Goal: Task Accomplishment & Management: Manage account settings

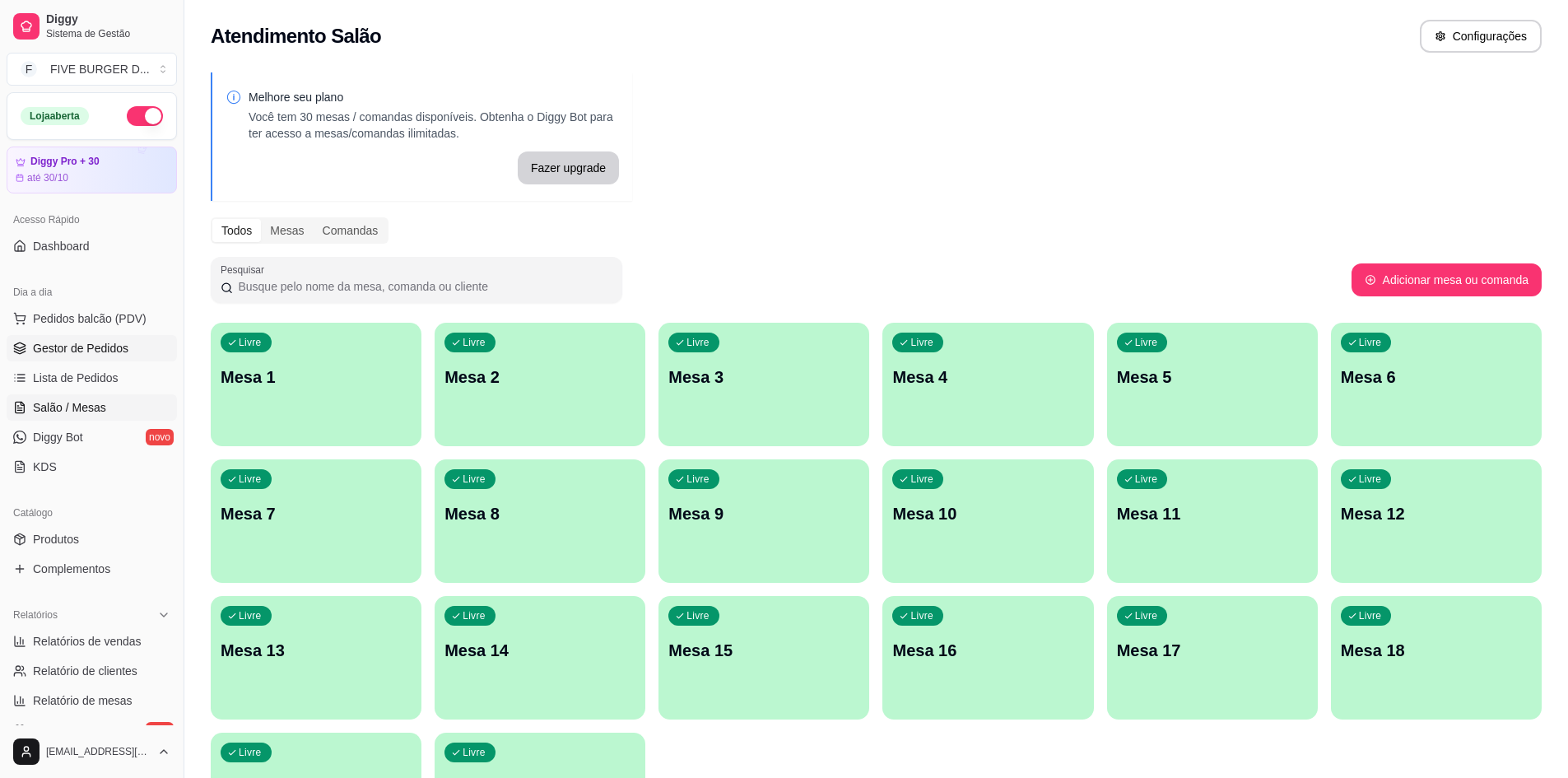
click at [102, 338] on link "Gestor de Pedidos" at bounding box center [92, 347] width 170 height 26
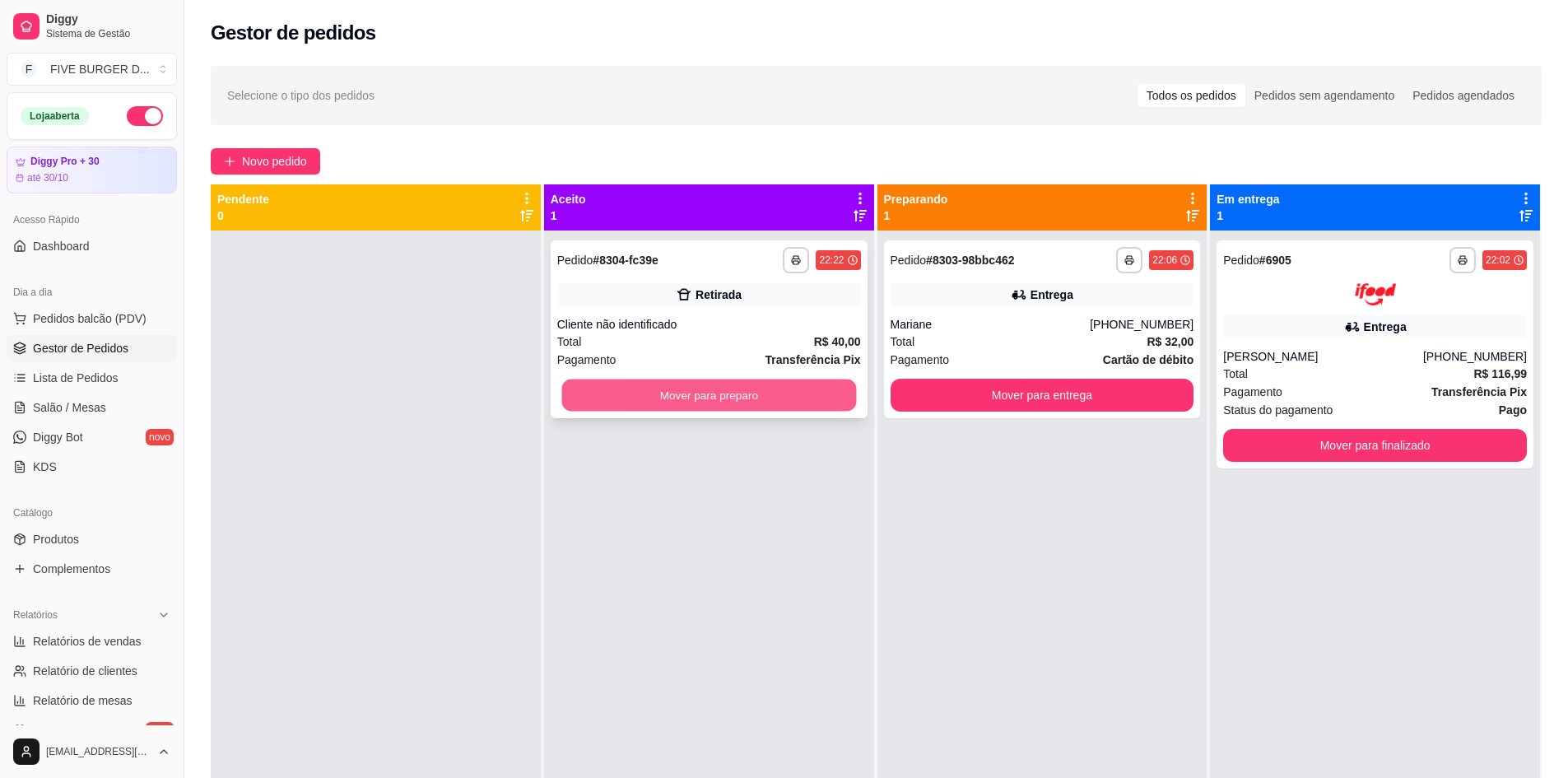
click at [801, 408] on button "Mover para preparo" at bounding box center [708, 394] width 295 height 32
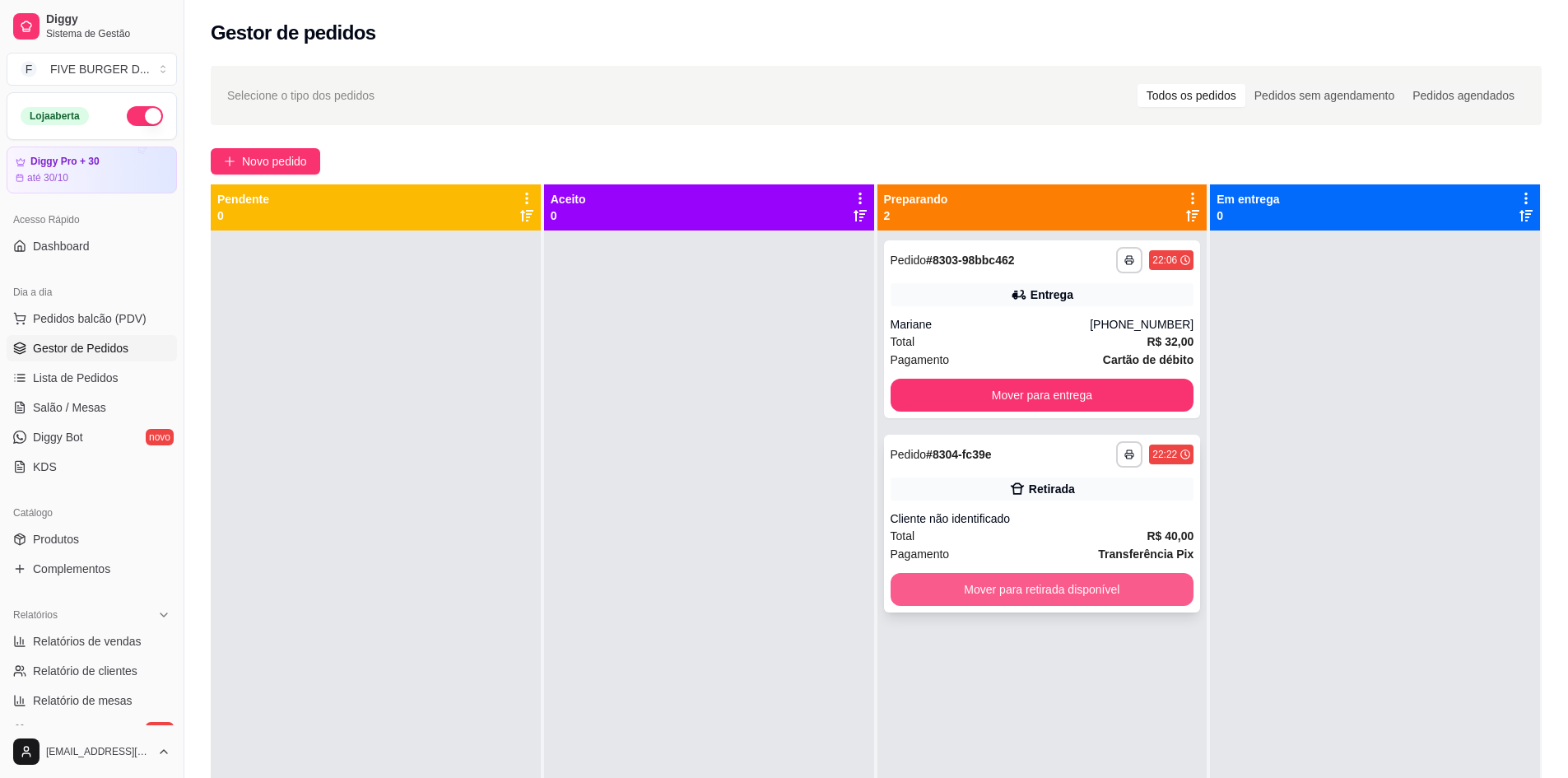
click at [956, 586] on button "Mover para retirada disponível" at bounding box center [1042, 589] width 304 height 33
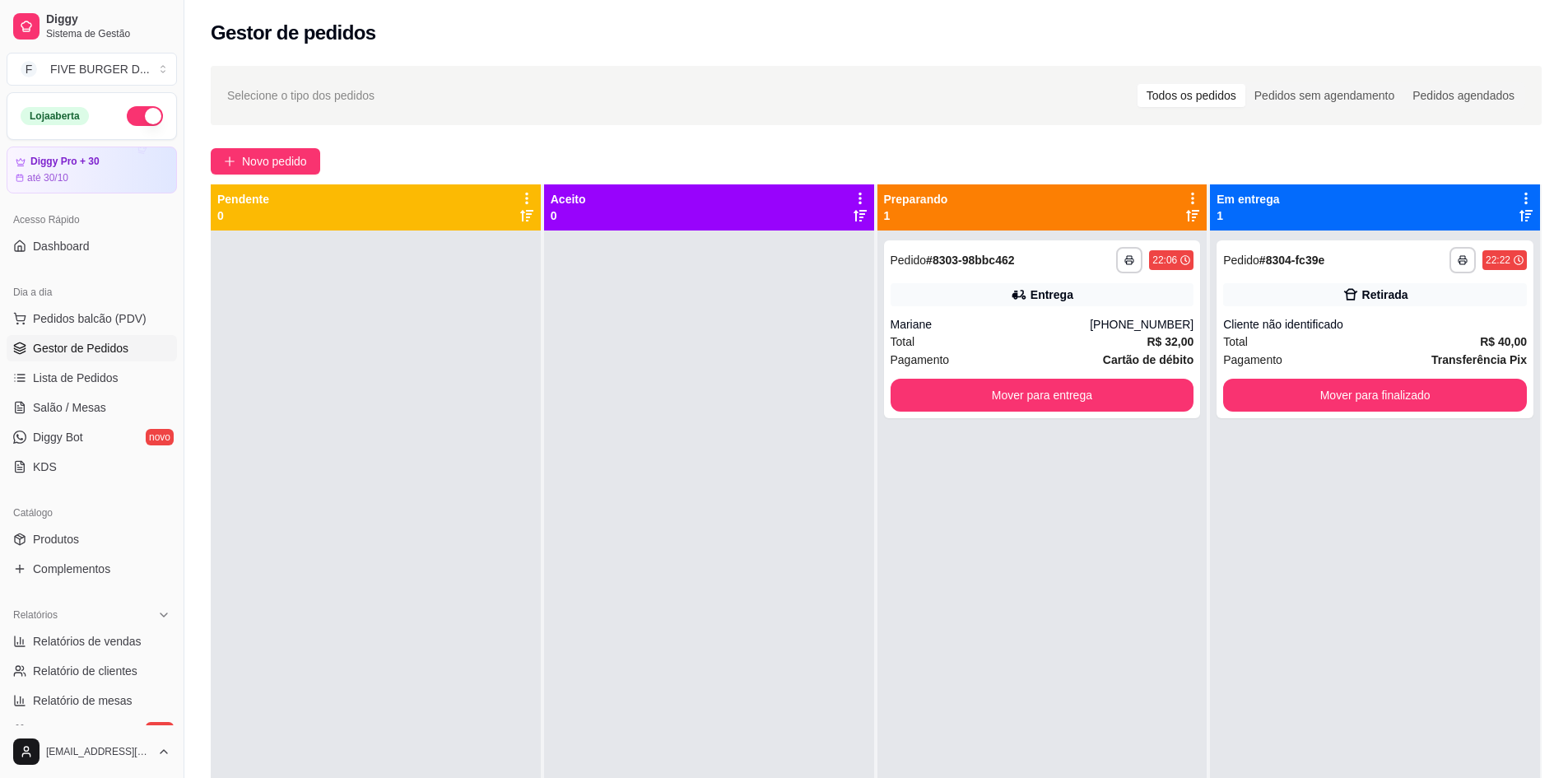
click at [1428, 420] on div "**********" at bounding box center [1375, 619] width 330 height 778
click at [1422, 400] on button "Mover para finalizado" at bounding box center [1375, 394] width 295 height 32
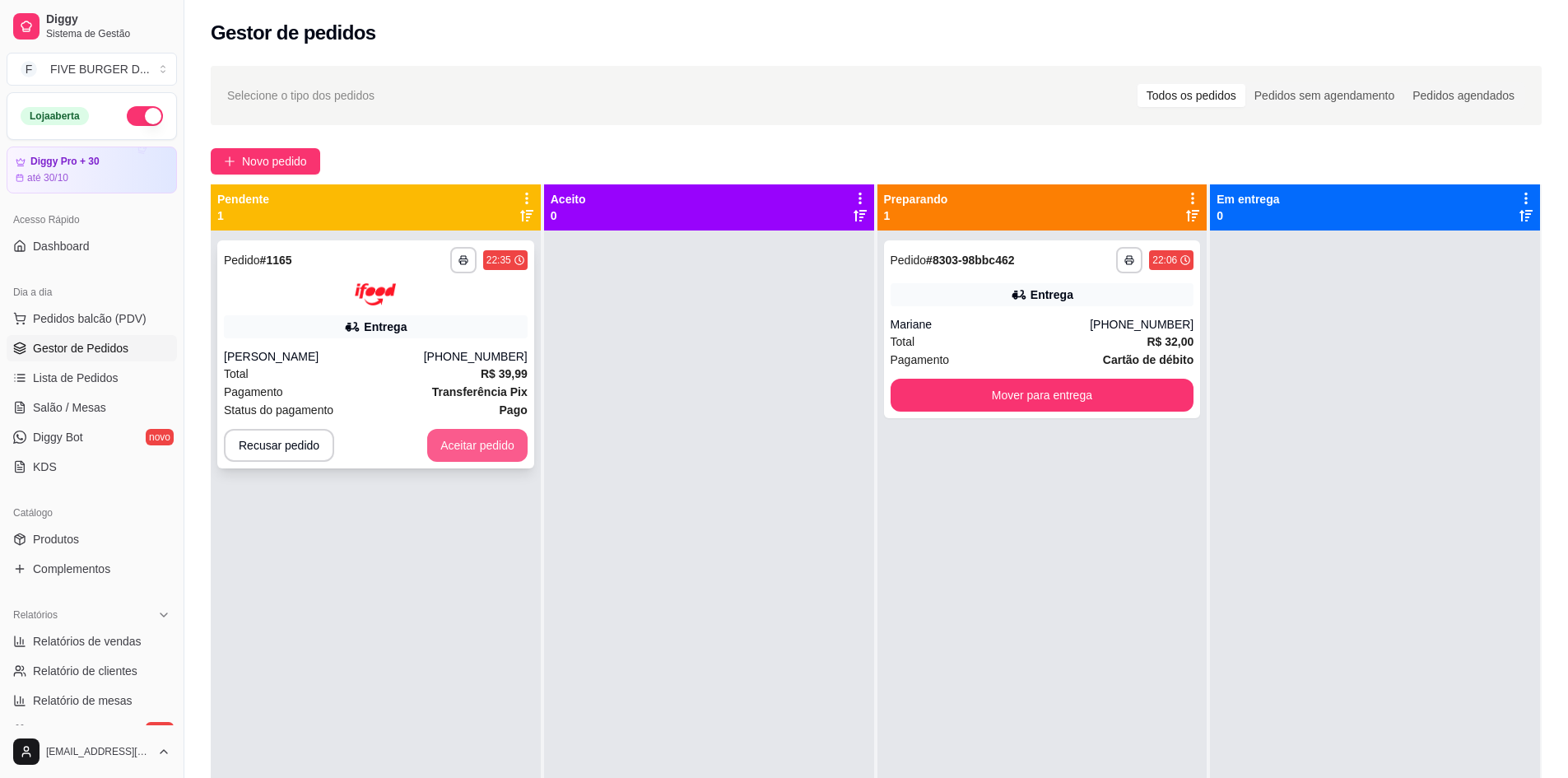
click at [460, 456] on button "Aceitar pedido" at bounding box center [477, 445] width 101 height 33
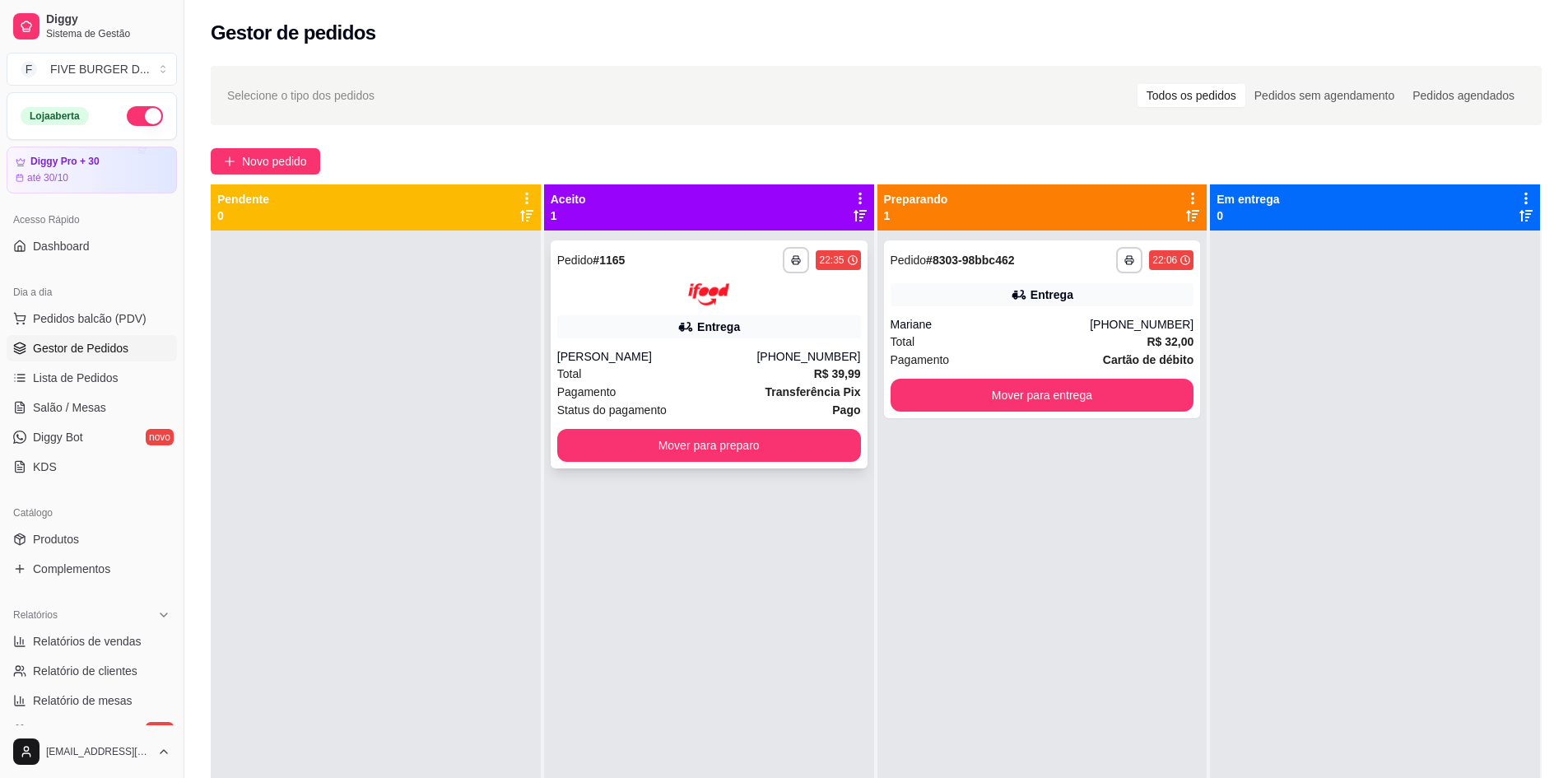
click at [679, 325] on icon at bounding box center [686, 326] width 16 height 16
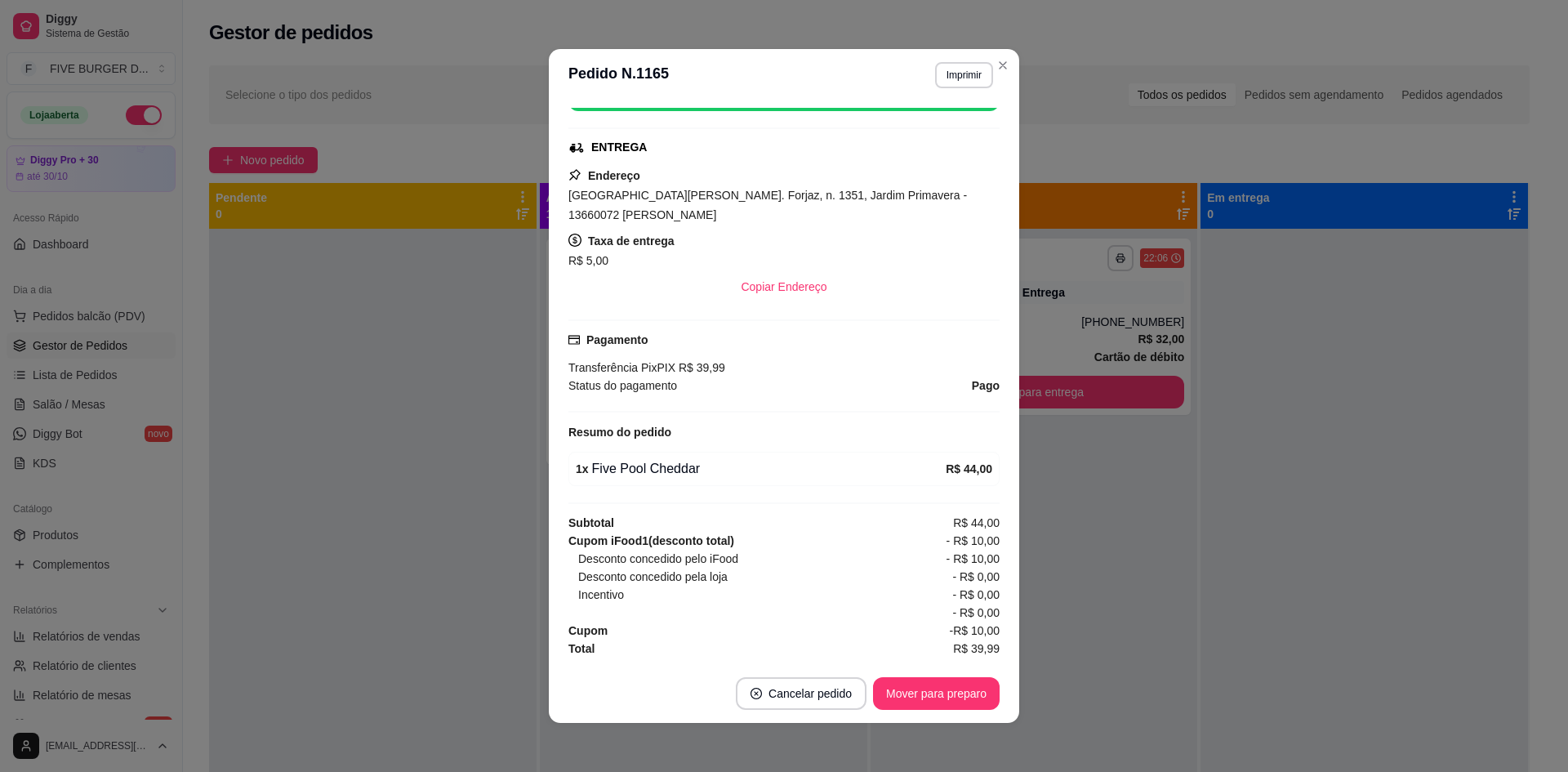
scroll to position [4, 0]
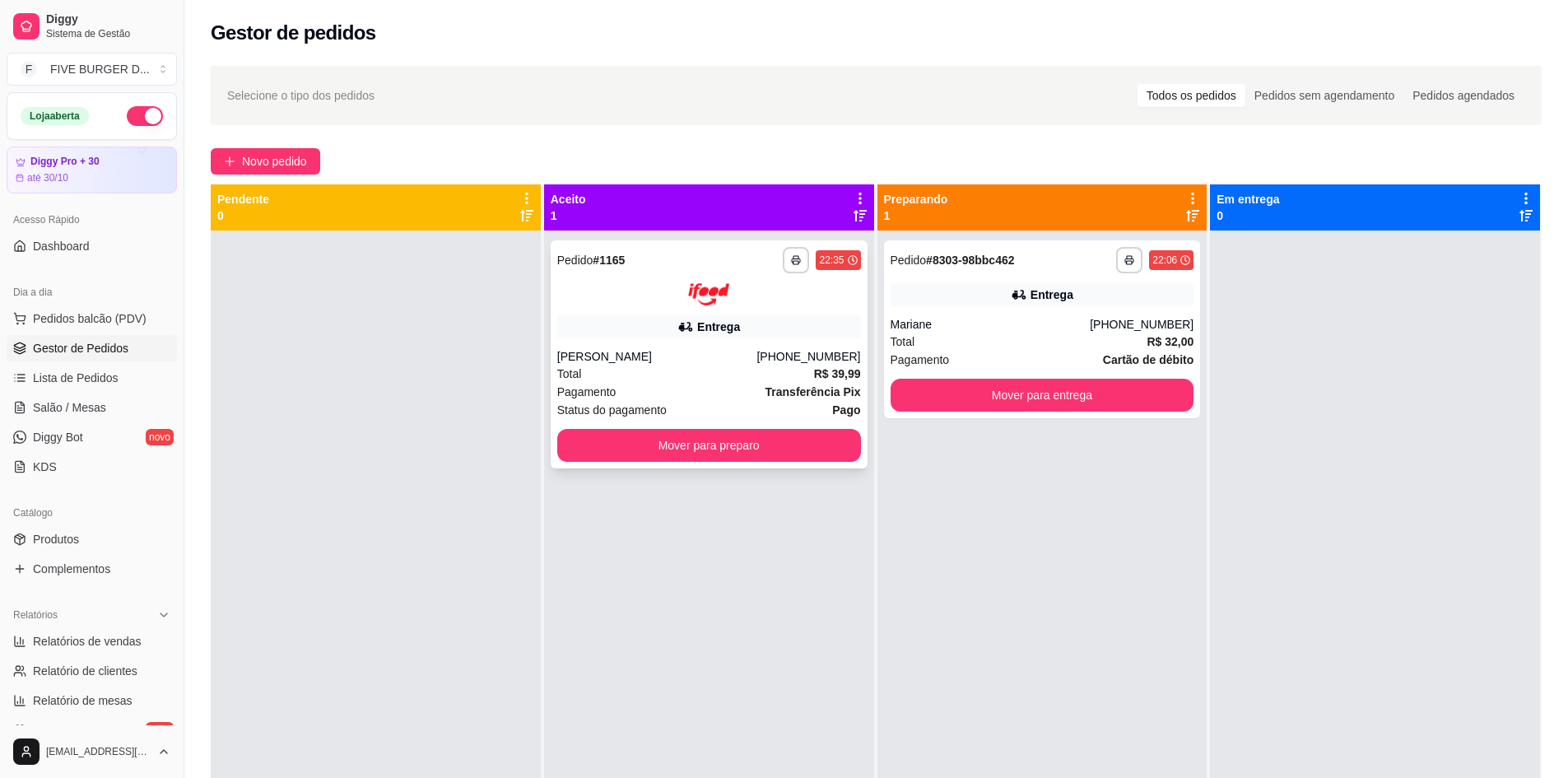
click at [742, 372] on div "Total R$ 39,99" at bounding box center [709, 374] width 304 height 18
click at [1079, 317] on div "Mariane" at bounding box center [990, 325] width 200 height 16
click at [1074, 342] on div "Total R$ 32,00" at bounding box center [1042, 342] width 304 height 18
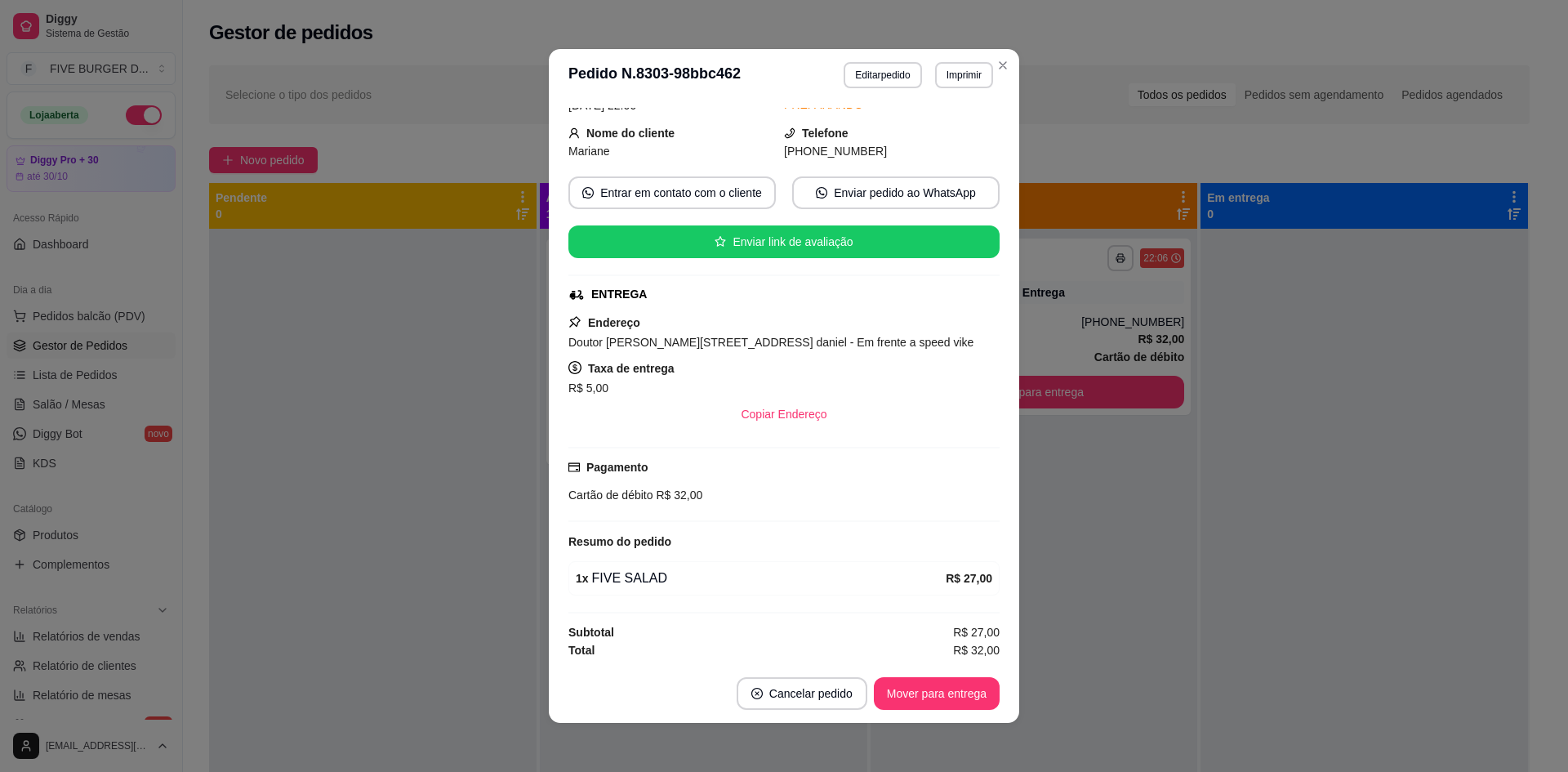
scroll to position [165, 0]
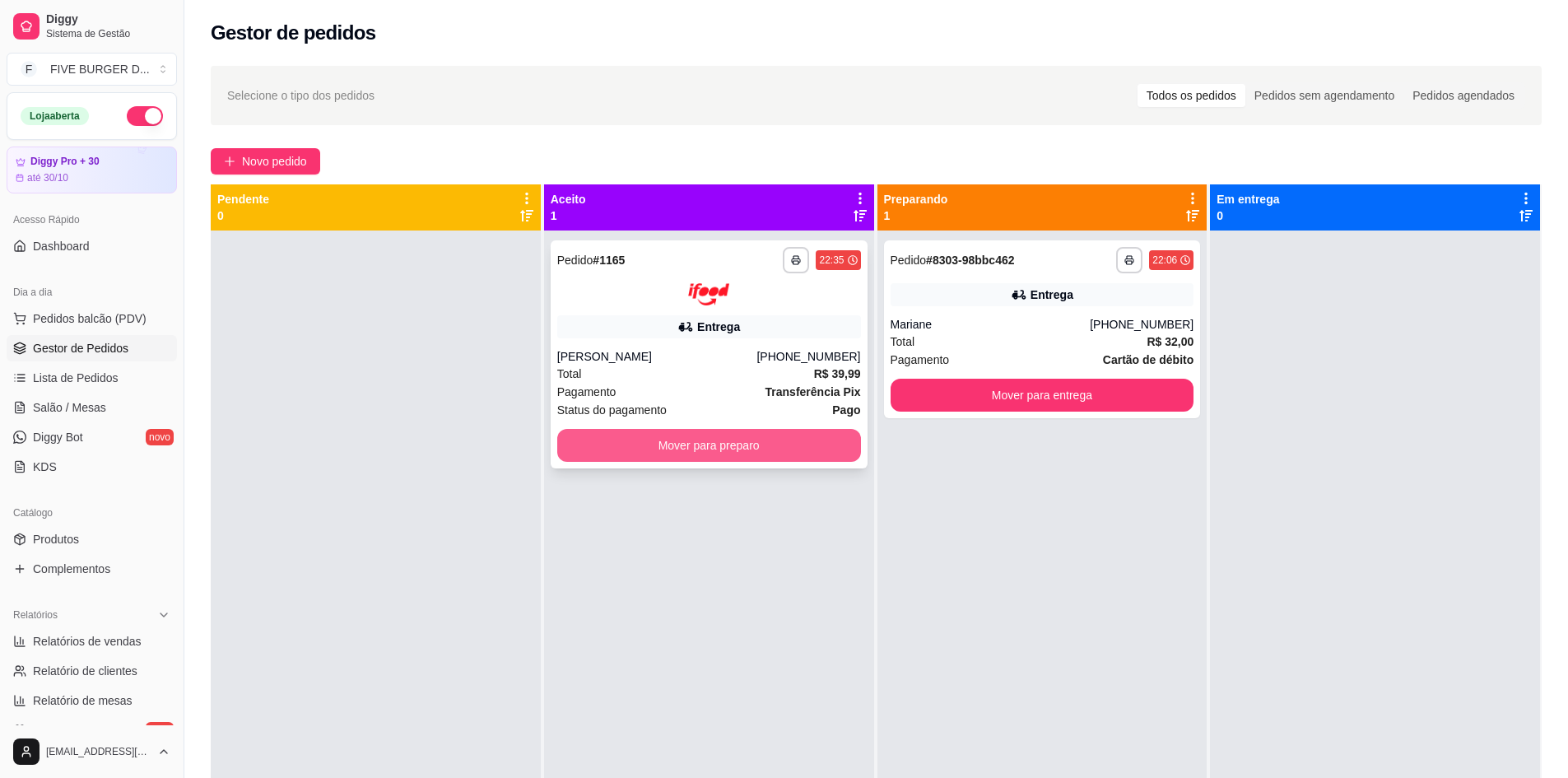
click at [788, 450] on button "Mover para preparo" at bounding box center [709, 445] width 304 height 33
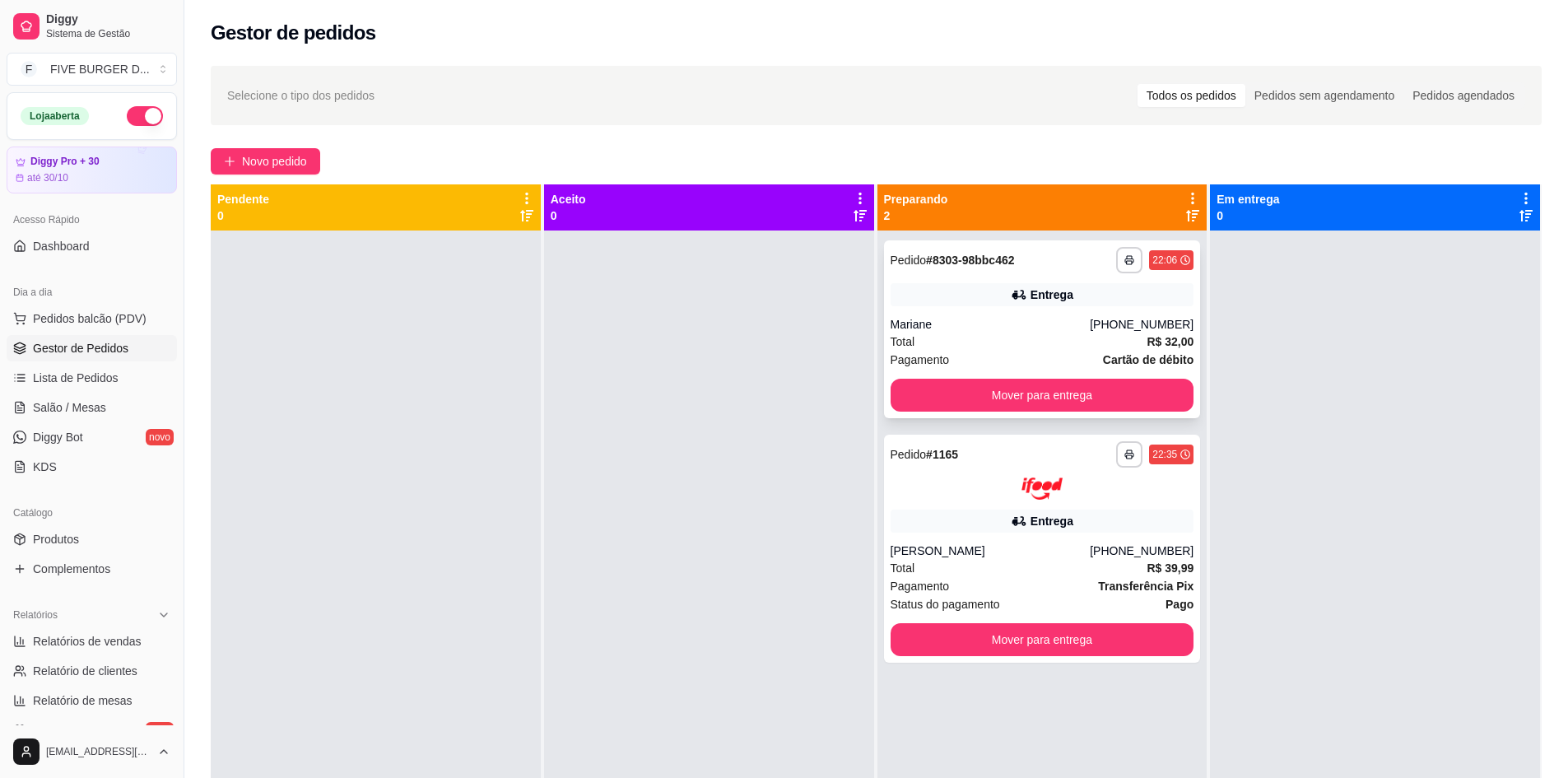
click at [1086, 319] on div "Mariane" at bounding box center [990, 325] width 200 height 16
click at [1137, 556] on div "[PHONE_NUMBER]" at bounding box center [1142, 550] width 103 height 16
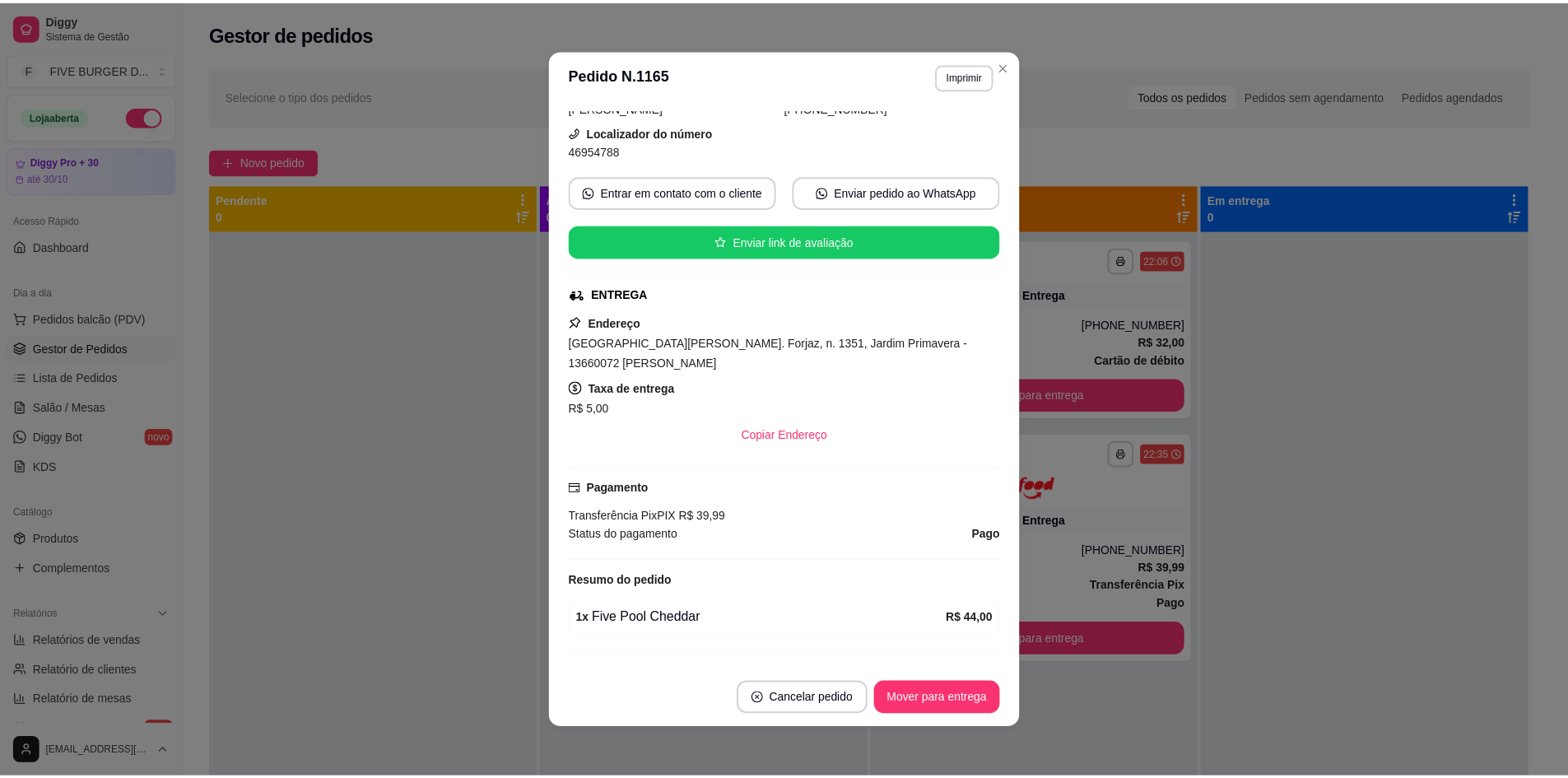
scroll to position [275, 0]
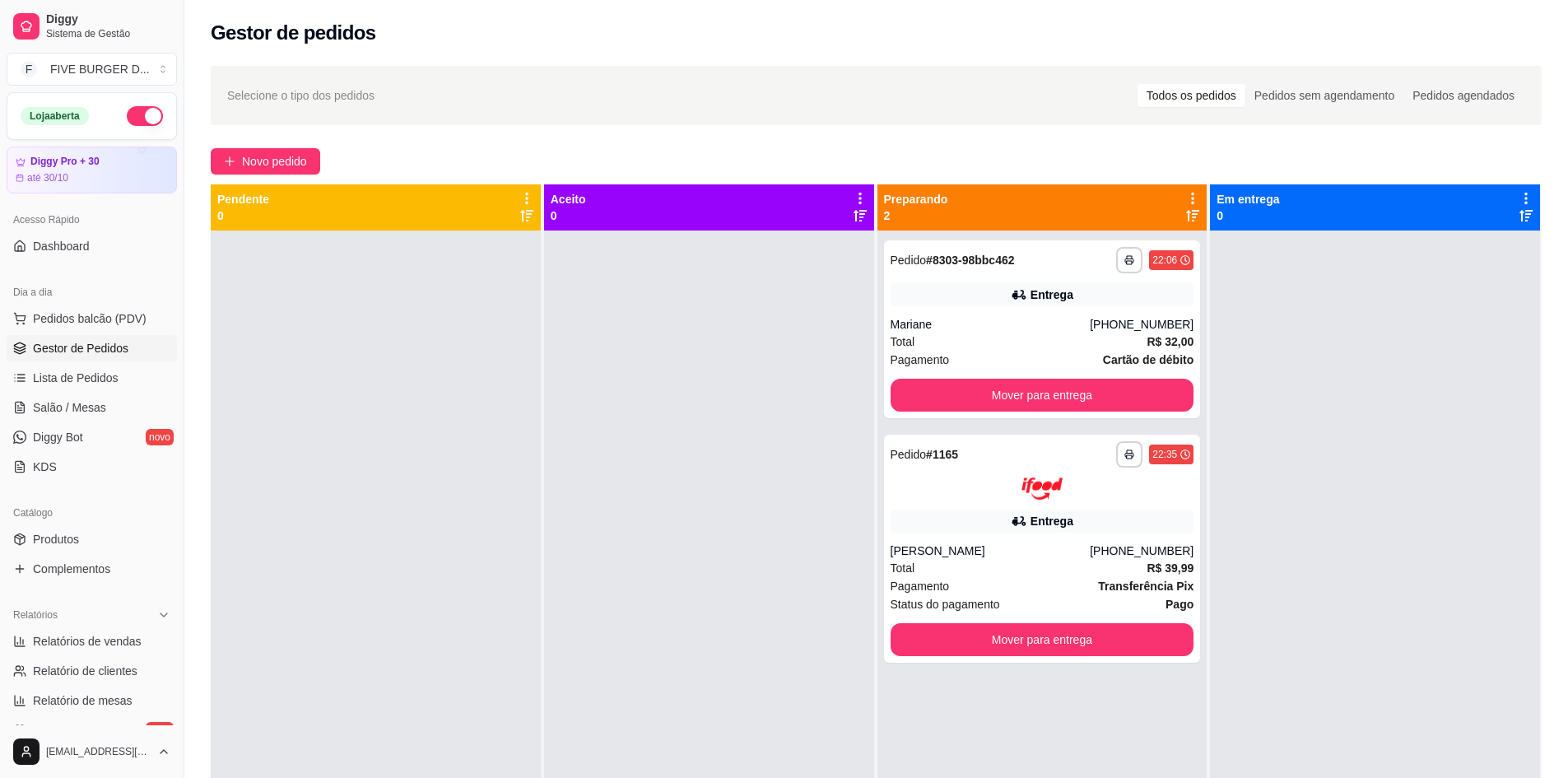
click at [1414, 491] on div at bounding box center [1375, 619] width 330 height 778
click at [1084, 391] on button "Mover para entrega" at bounding box center [1042, 395] width 304 height 33
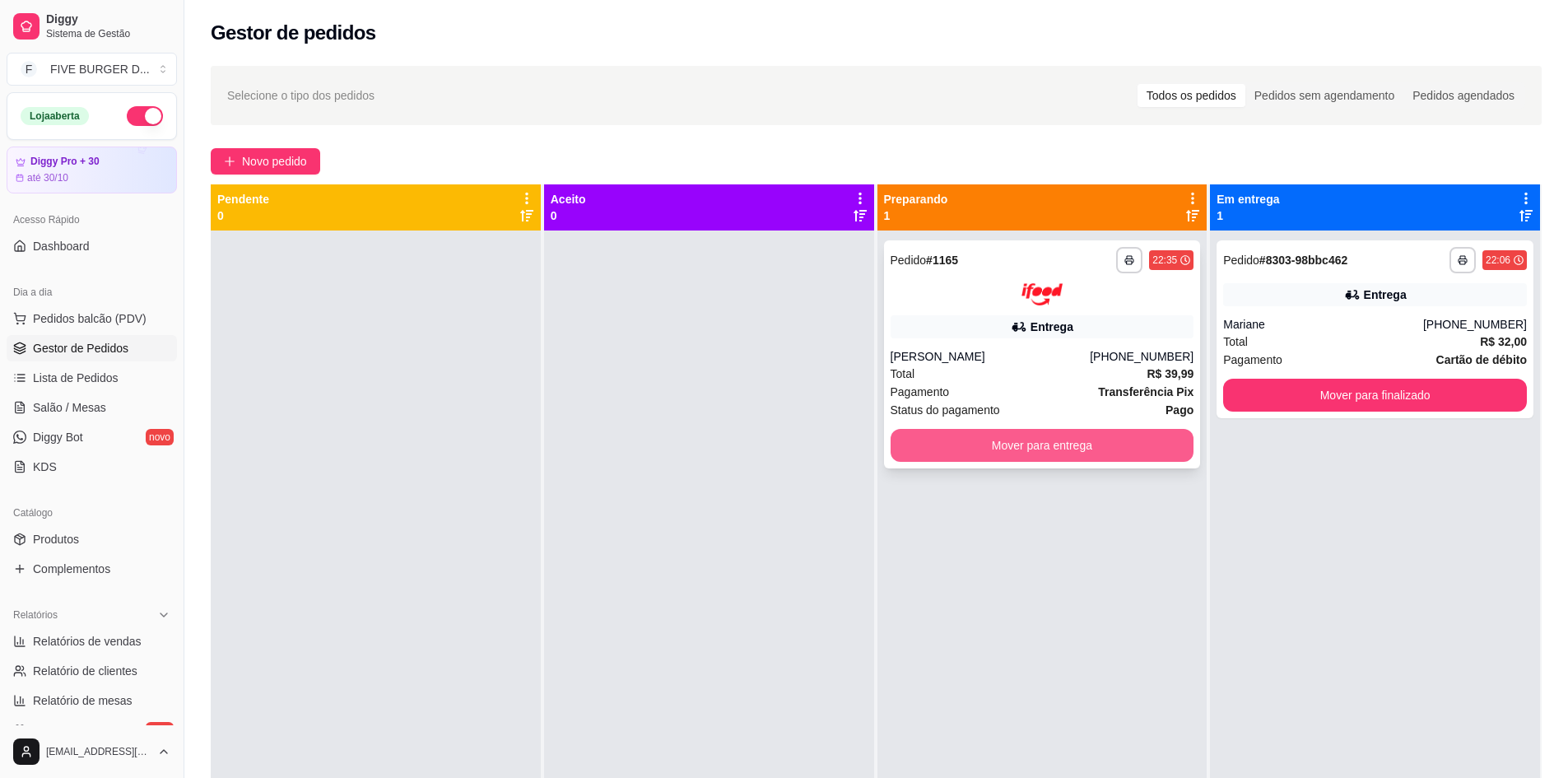
click at [1097, 444] on button "Mover para entrega" at bounding box center [1042, 445] width 304 height 33
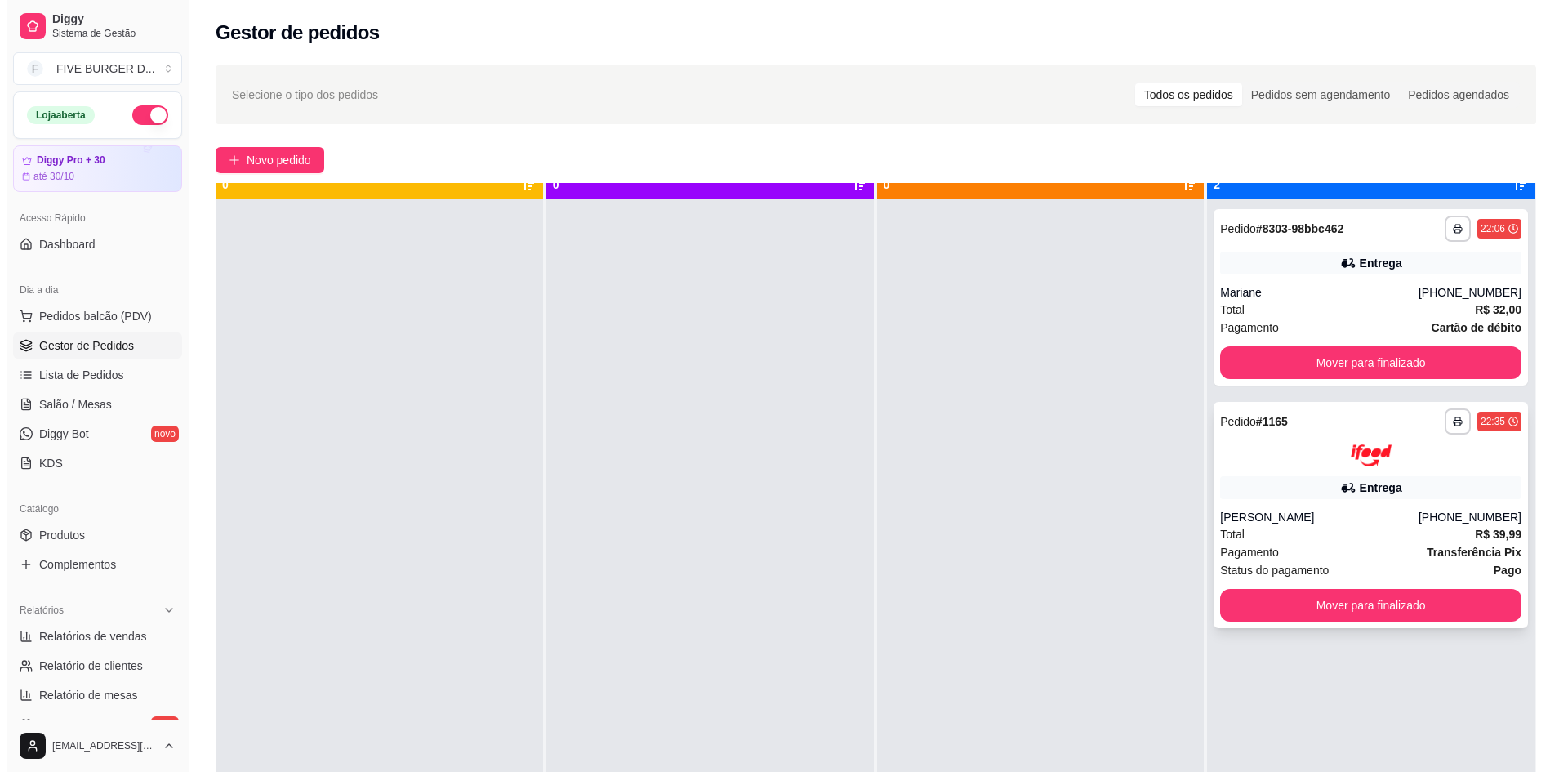
scroll to position [46, 0]
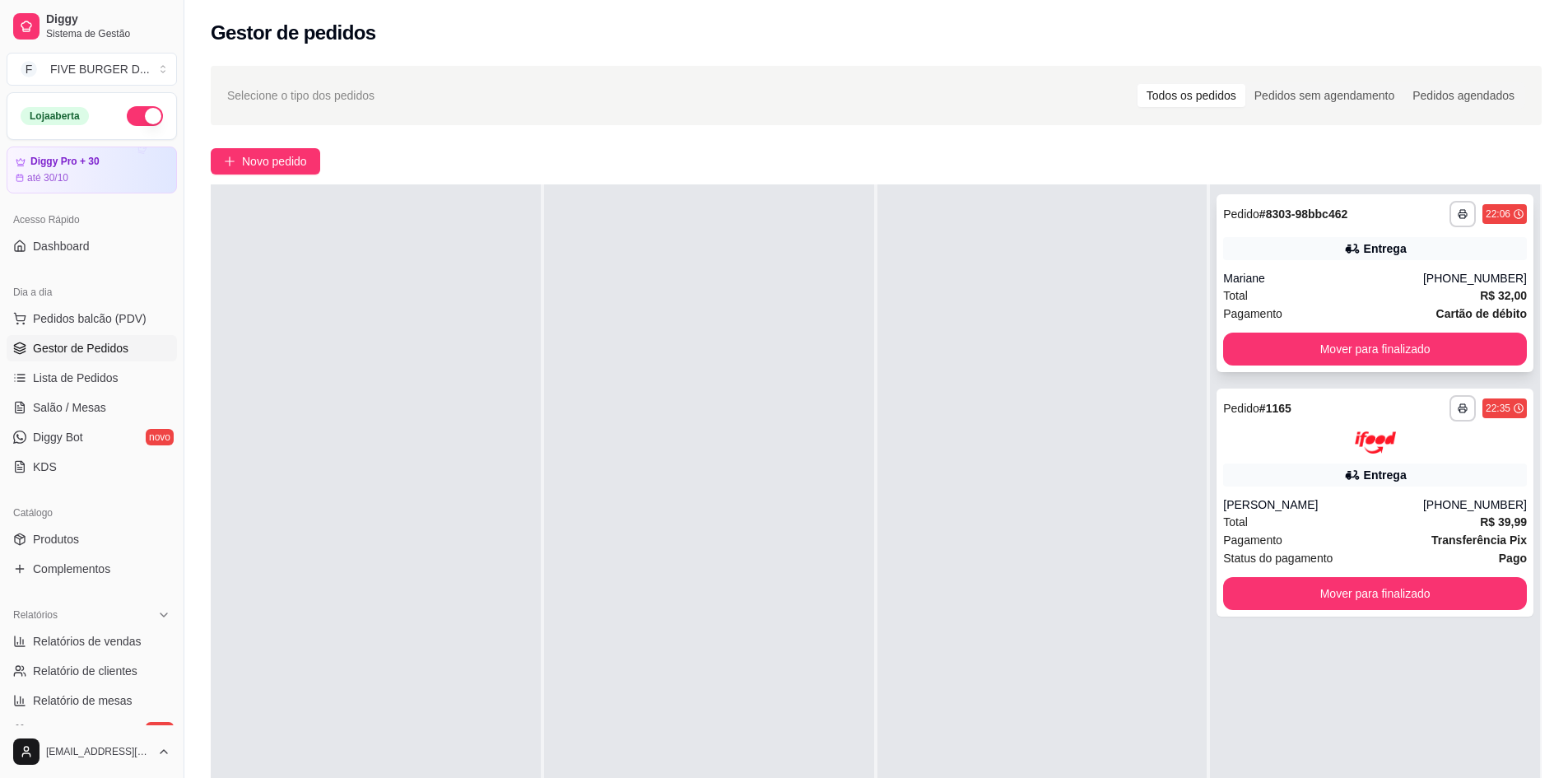
click at [1363, 277] on div "Mariane" at bounding box center [1323, 278] width 200 height 16
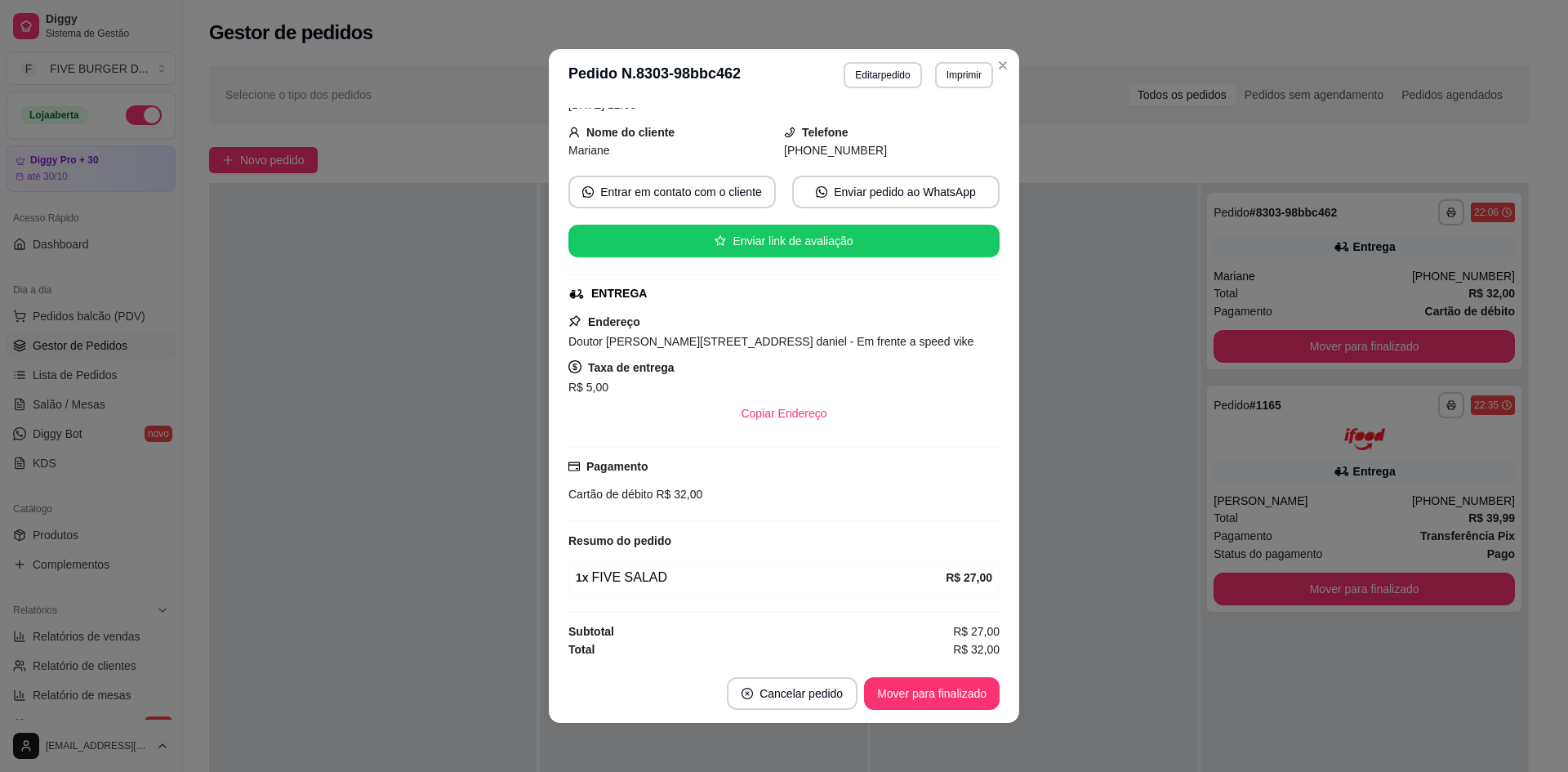
scroll to position [85, 0]
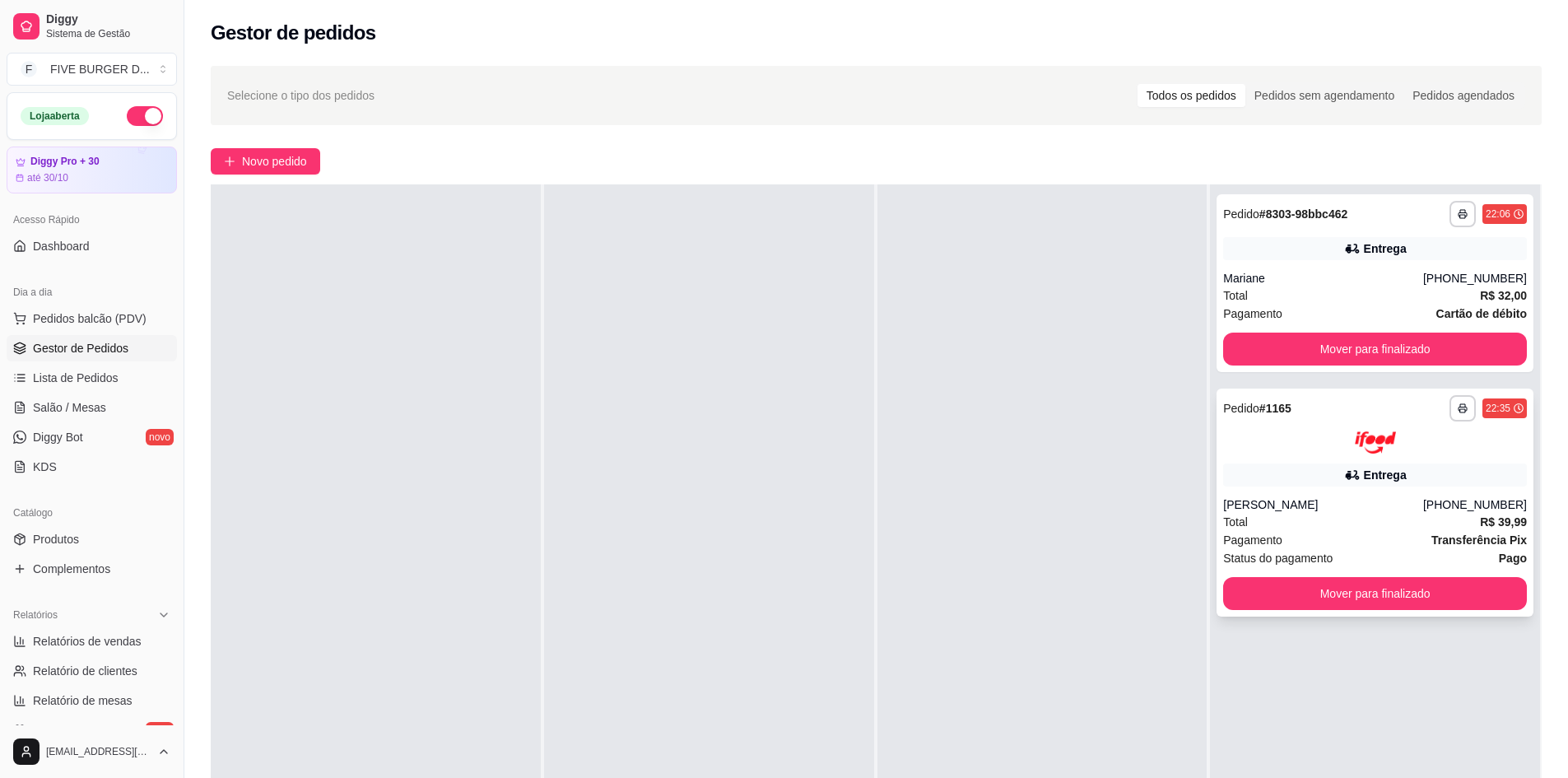
click at [1340, 496] on div "[PERSON_NAME]" at bounding box center [1323, 504] width 200 height 16
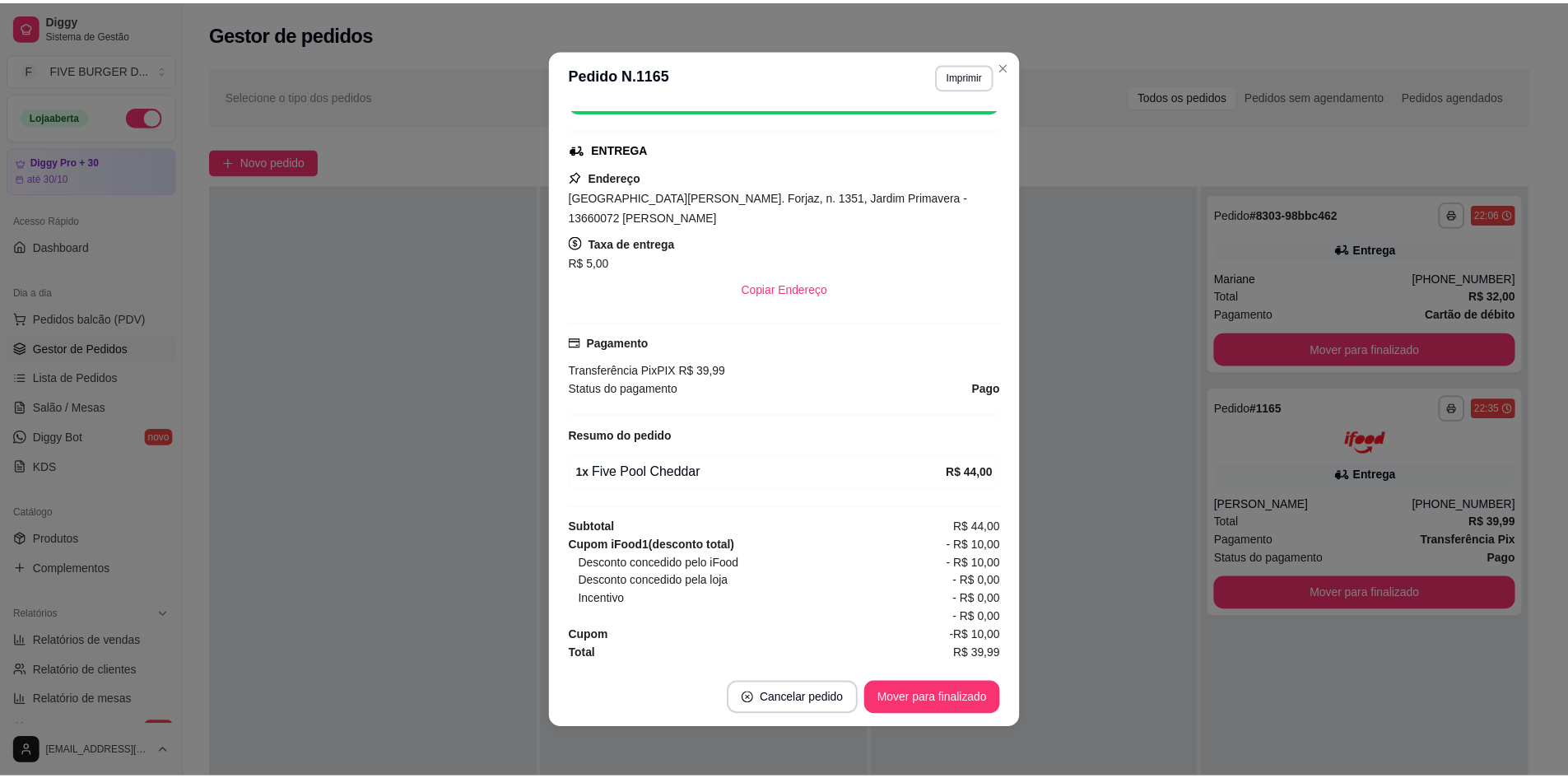
scroll to position [4, 0]
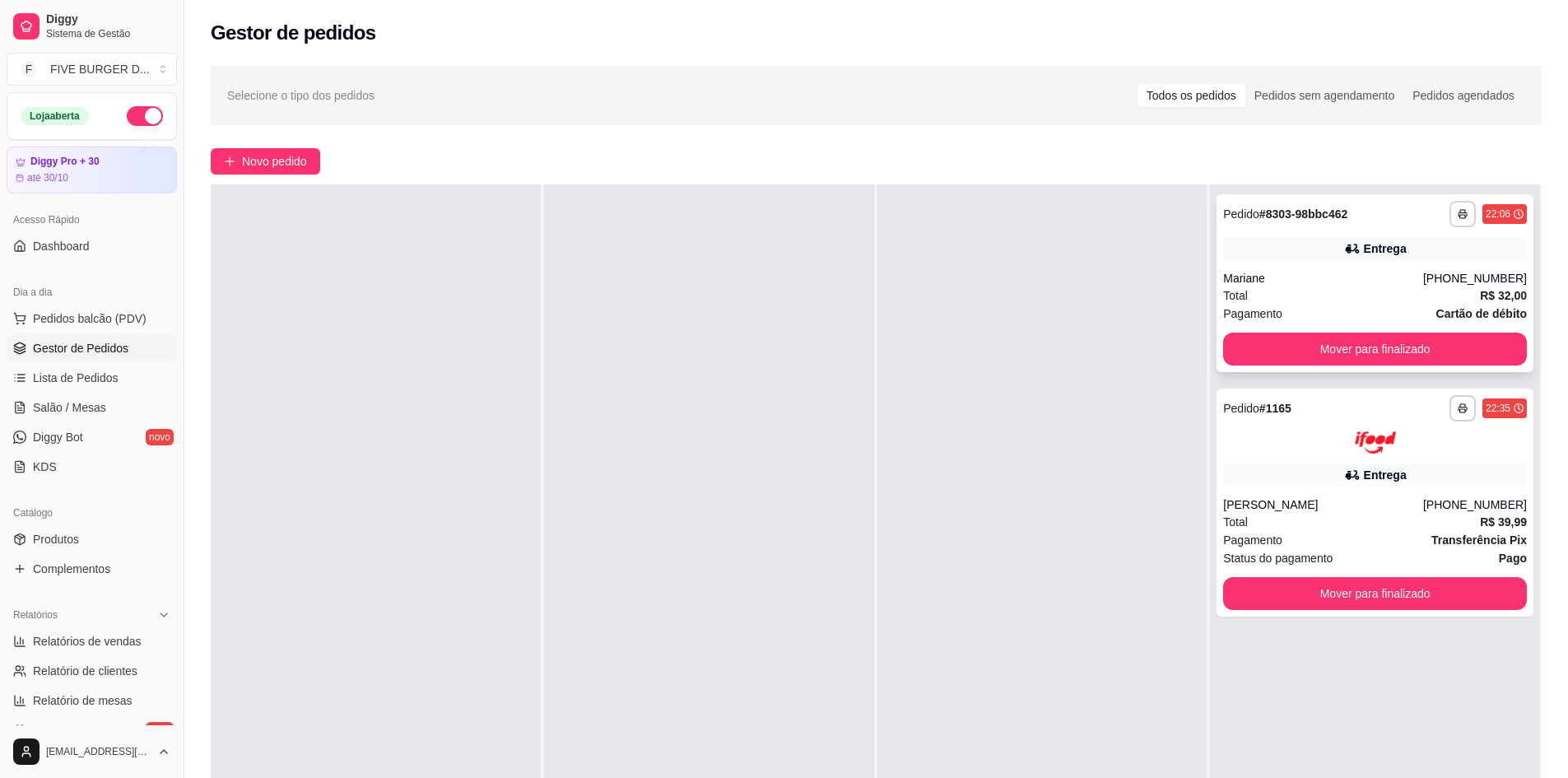
click at [1321, 345] on button "Mover para finalizado" at bounding box center [1375, 349] width 304 height 33
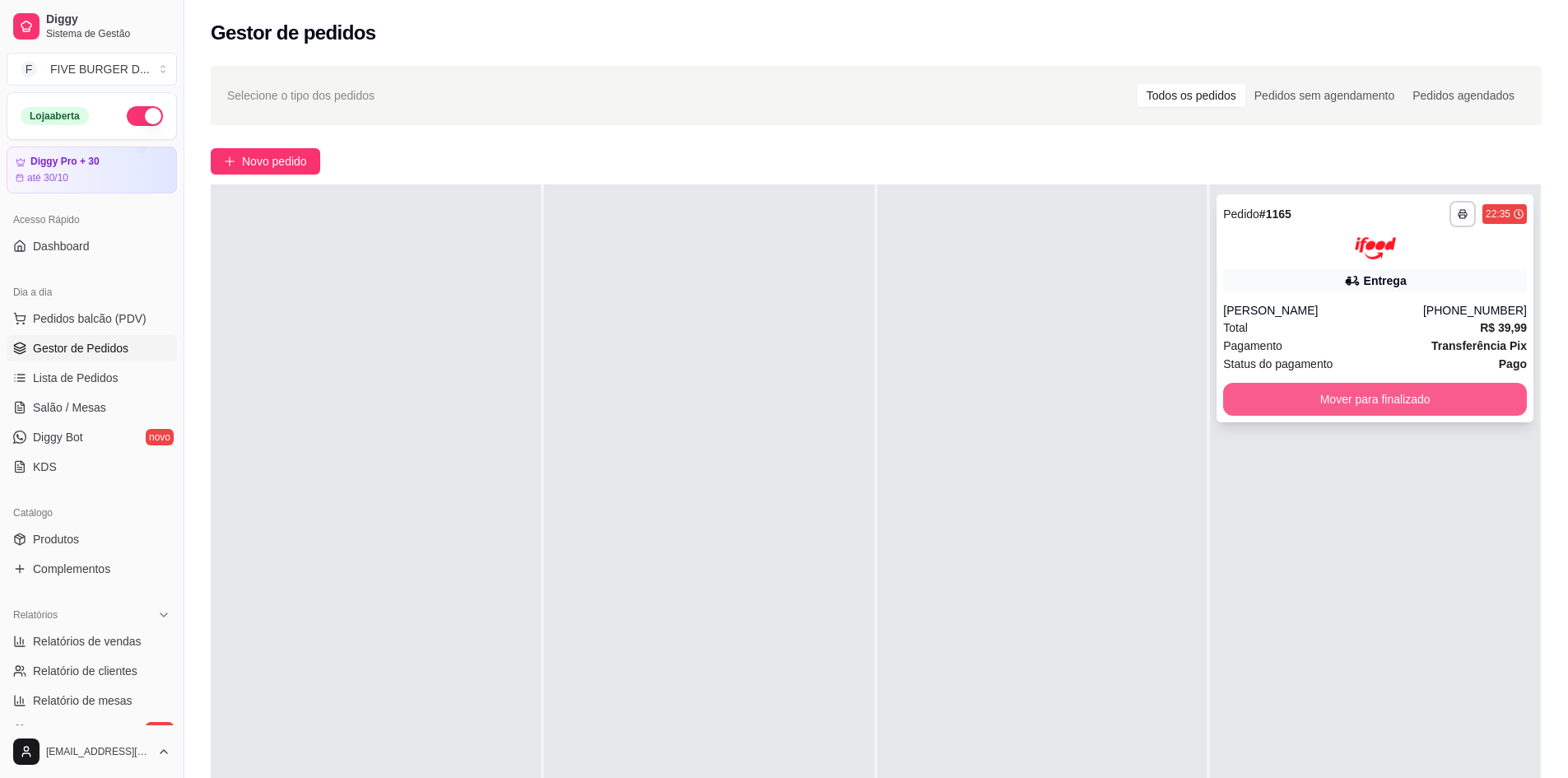
click at [1329, 394] on button "Mover para finalizado" at bounding box center [1375, 399] width 304 height 33
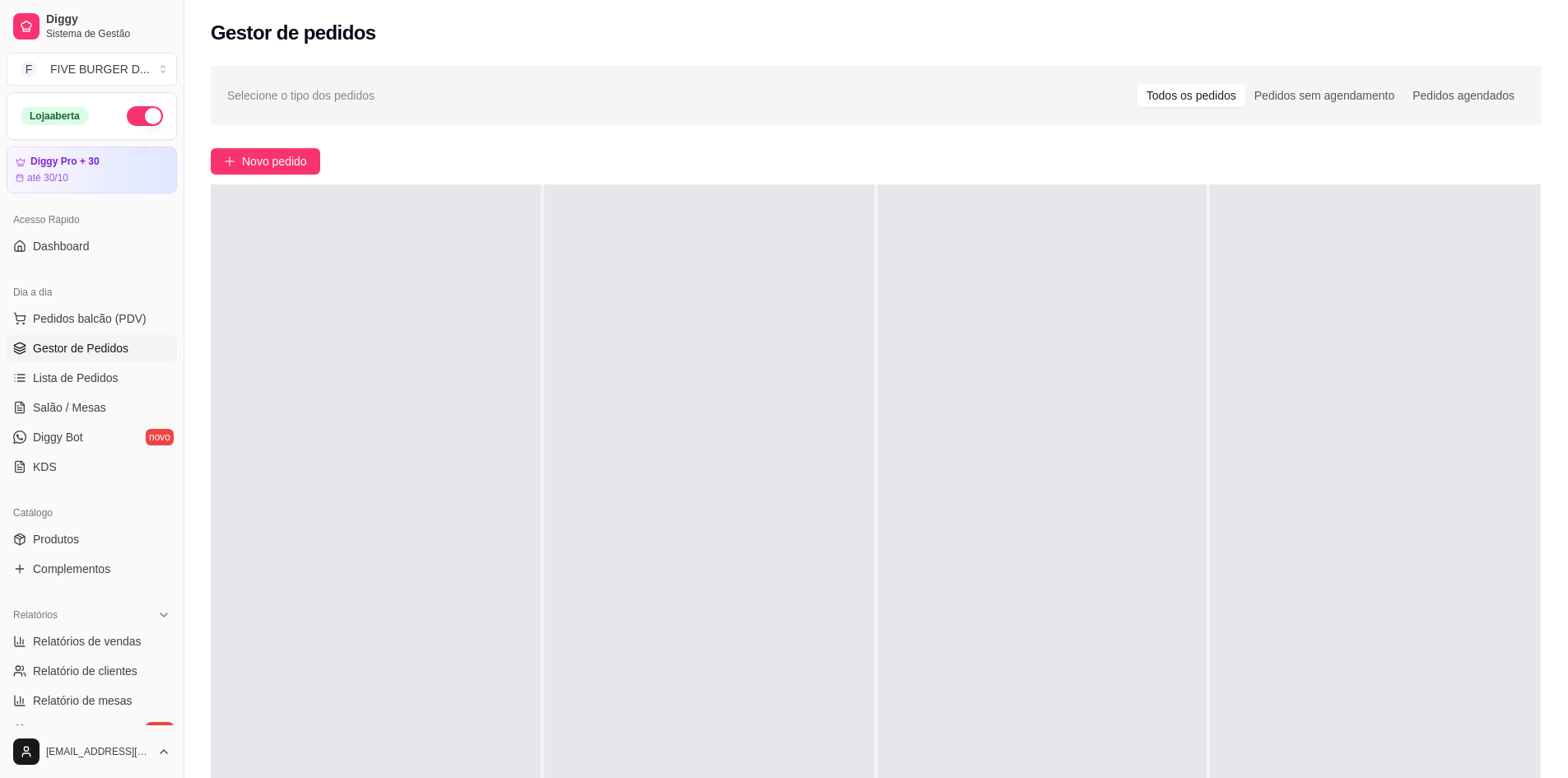
click at [142, 115] on button "button" at bounding box center [145, 116] width 36 height 20
